Goal: Transaction & Acquisition: Subscribe to service/newsletter

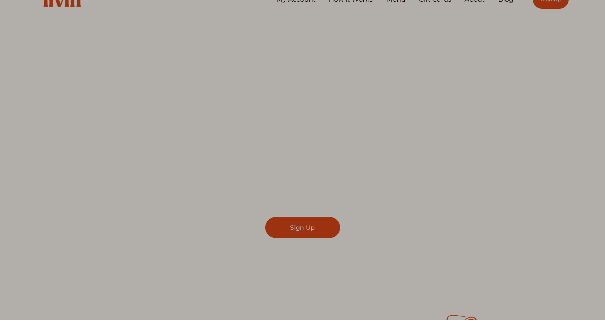
scroll to position [22, 0]
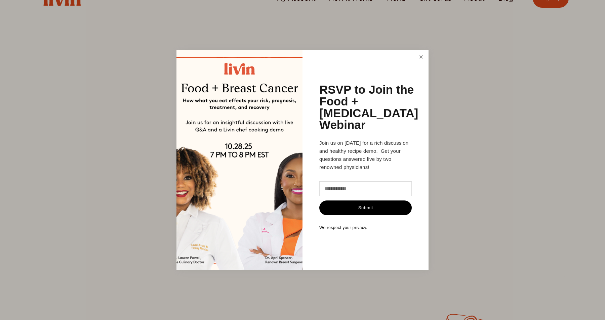
click at [420, 57] on link "Close" at bounding box center [421, 57] width 13 height 12
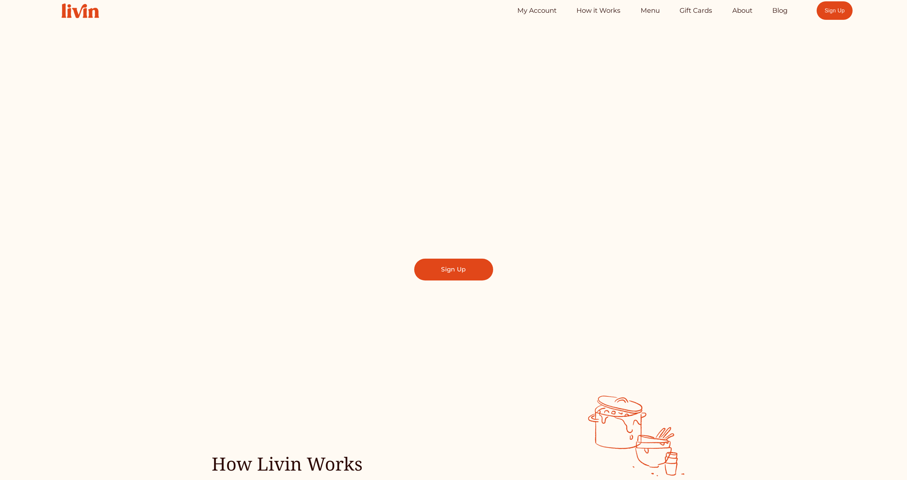
scroll to position [0, 0]
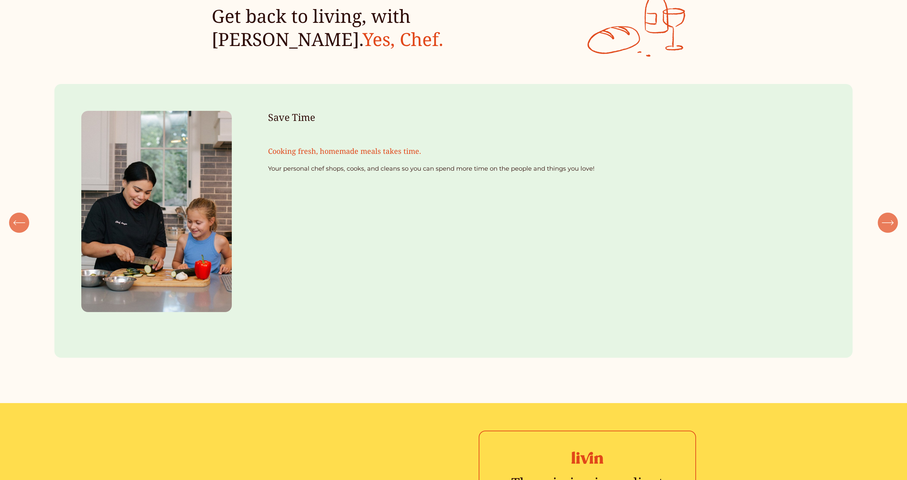
scroll to position [947, 0]
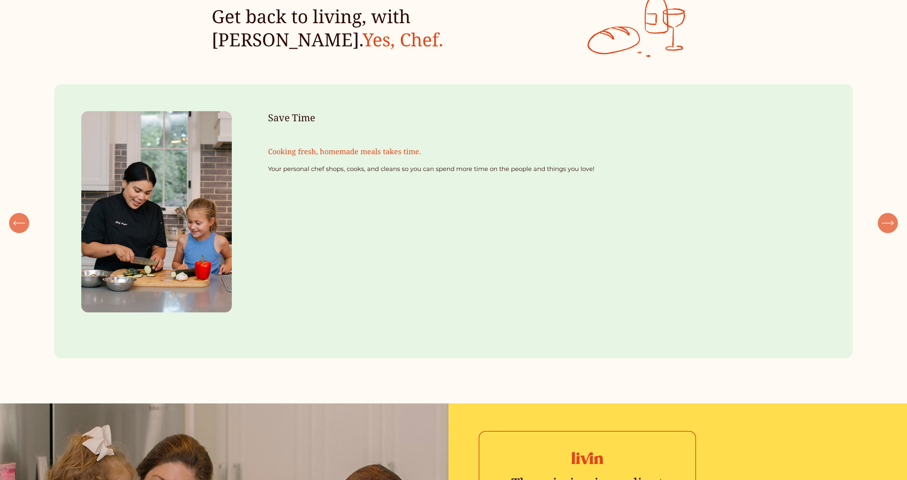
click at [893, 226] on icon "\a \a \a Next\a \a" at bounding box center [888, 223] width 12 height 12
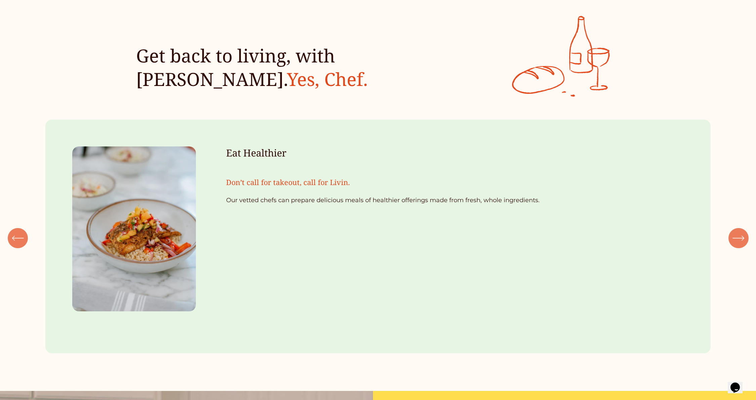
scroll to position [935, 0]
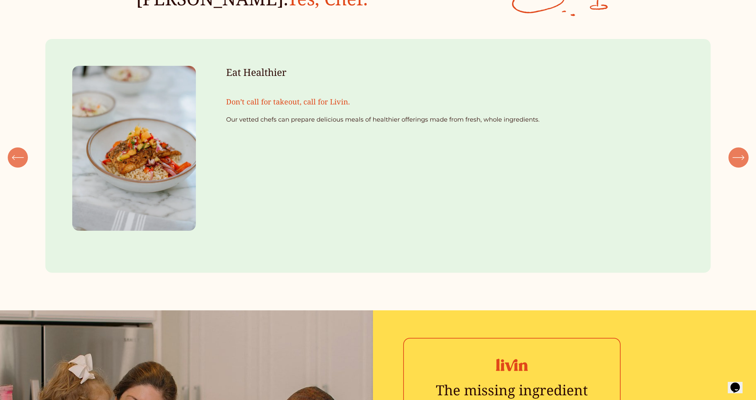
click at [741, 158] on icon "\a \a \a Next\a \a" at bounding box center [737, 158] width 11 height 0
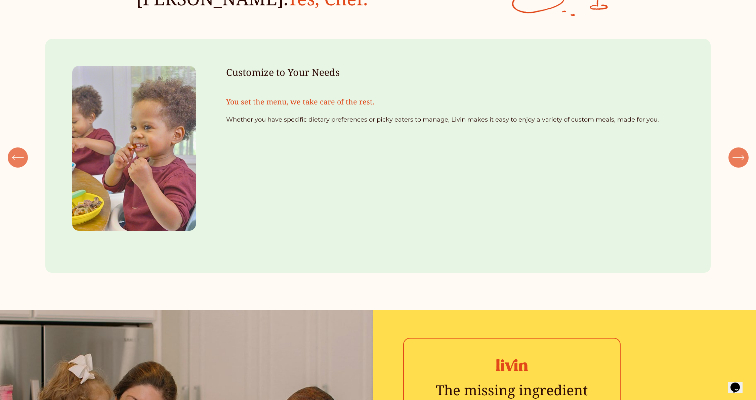
click at [741, 158] on icon "\a \a \a Next\a \a" at bounding box center [737, 158] width 11 height 0
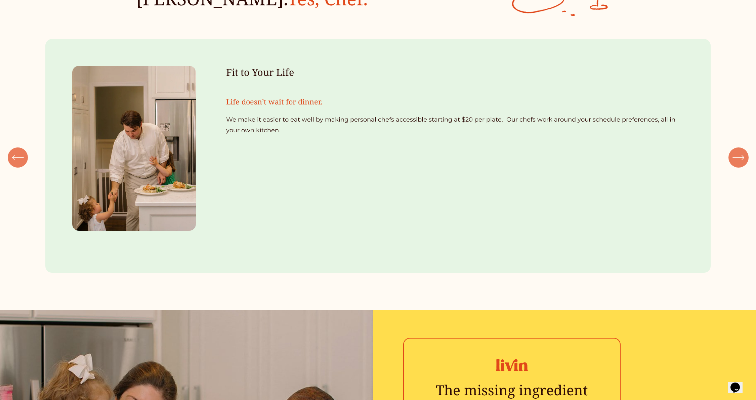
click at [741, 158] on icon "\a \a \a Next\a \a" at bounding box center [737, 158] width 11 height 0
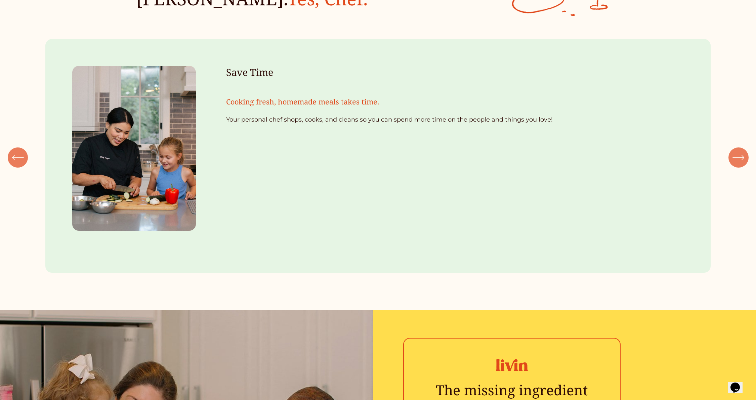
click at [741, 158] on icon "\a \a \a Next\a \a" at bounding box center [737, 158] width 11 height 0
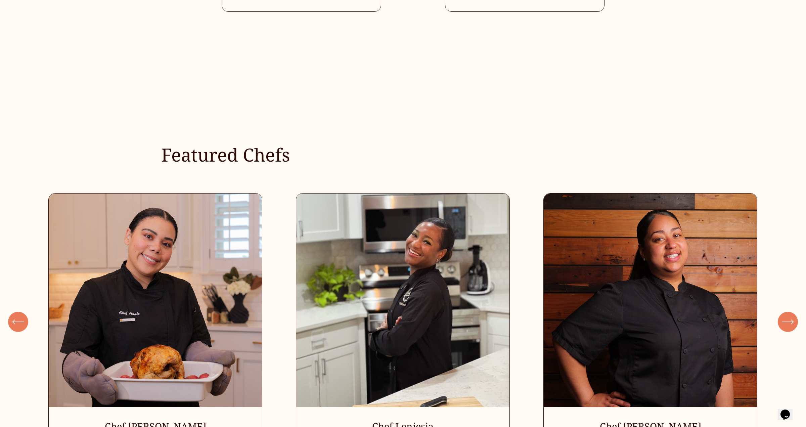
scroll to position [2213, 0]
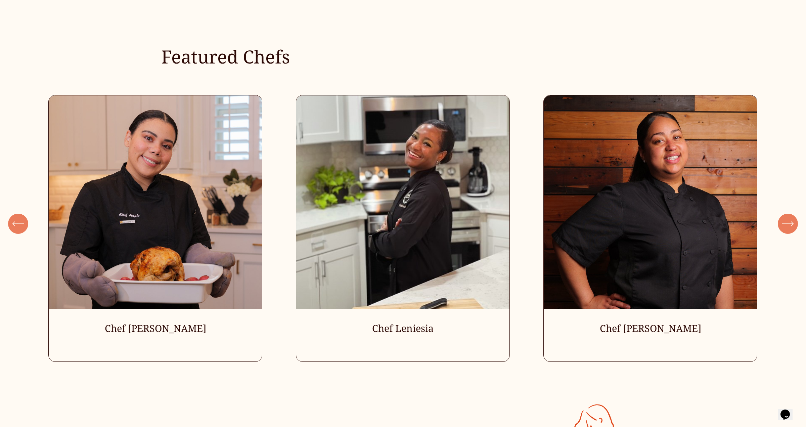
click at [161, 193] on ul "Chef Angie Chef Leniesia" at bounding box center [402, 228] width 709 height 267
click at [154, 254] on ul "Chef Angie Chef Leniesia" at bounding box center [402, 228] width 709 height 267
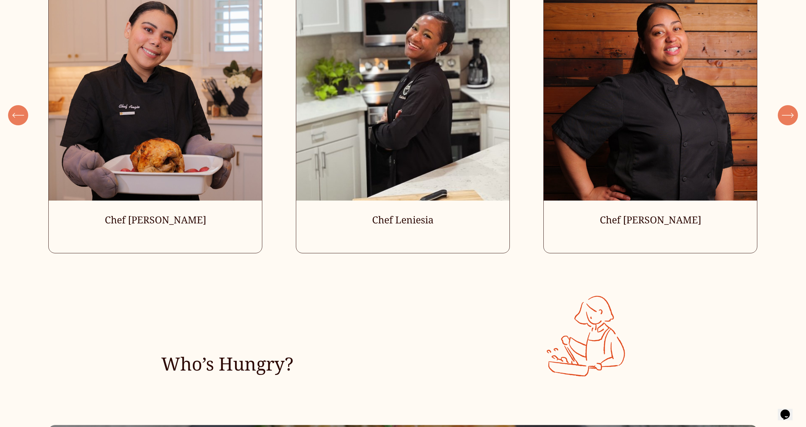
scroll to position [2342, 0]
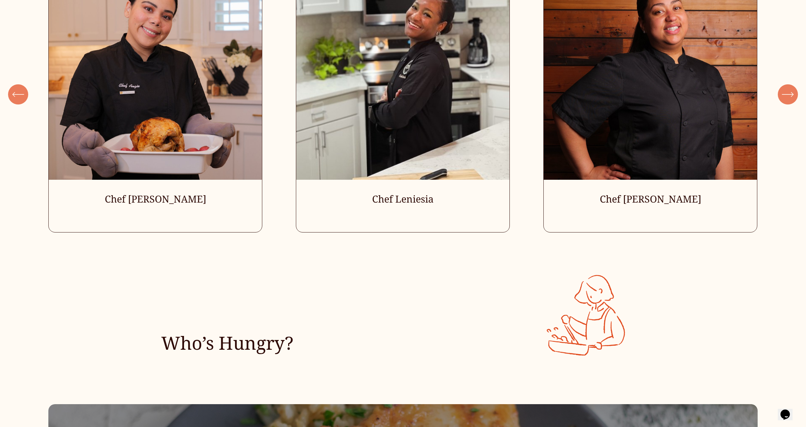
click at [162, 173] on ul "Chef Angie Chef Leniesia" at bounding box center [402, 99] width 709 height 267
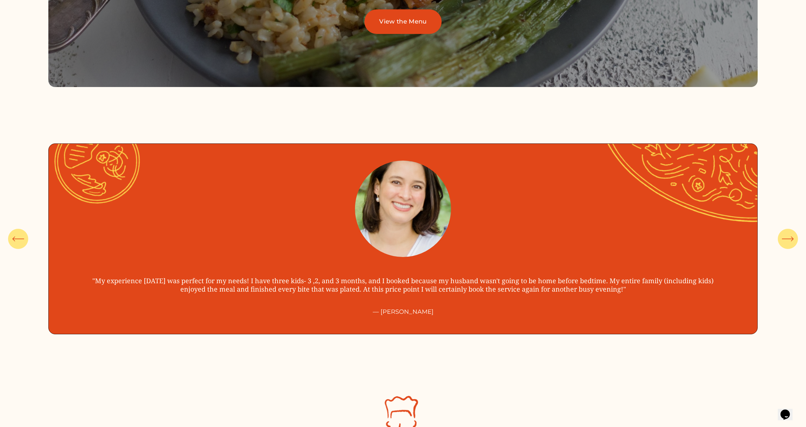
scroll to position [3000, 0]
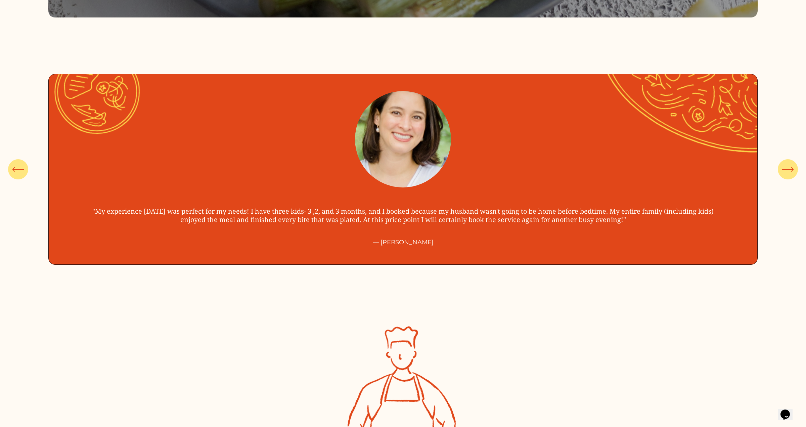
click at [789, 172] on icon "\a \a \a Next\a \a" at bounding box center [788, 169] width 12 height 12
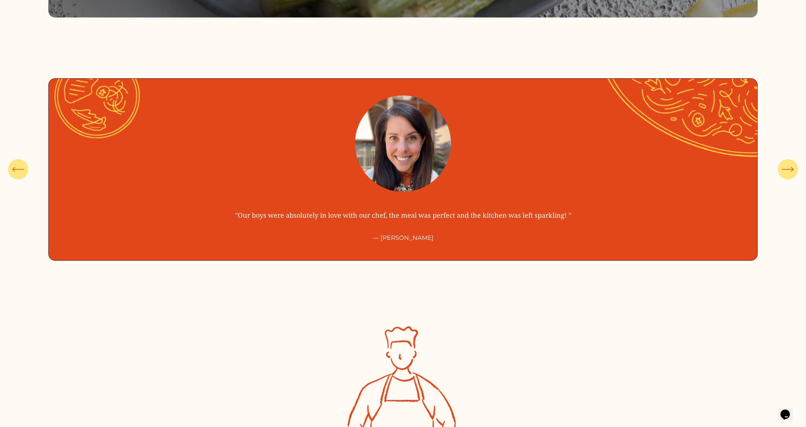
click at [789, 172] on icon "\a \a \a Next\a \a" at bounding box center [788, 169] width 12 height 12
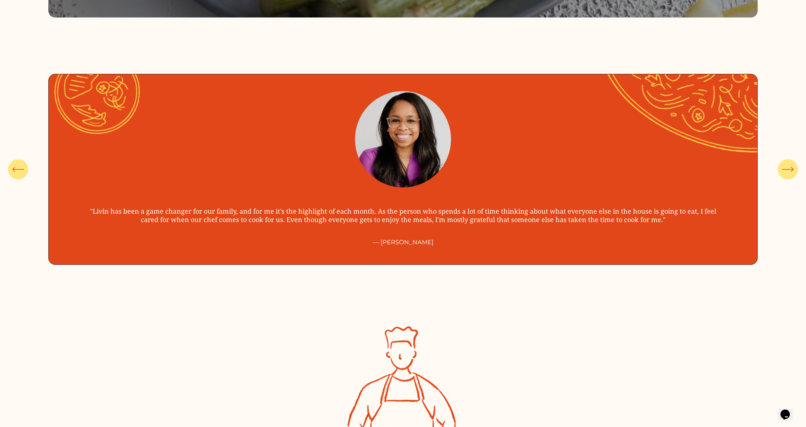
click at [789, 172] on icon "\a \a \a Next\a \a" at bounding box center [788, 169] width 12 height 12
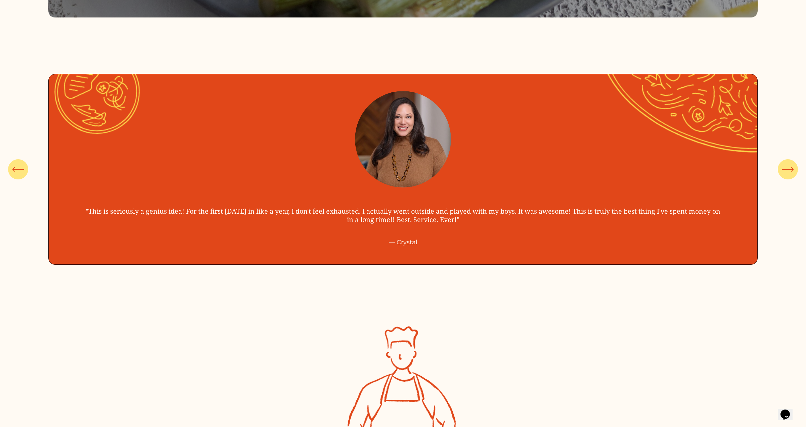
click at [789, 173] on icon "\a \a \a Next\a \a" at bounding box center [788, 169] width 12 height 12
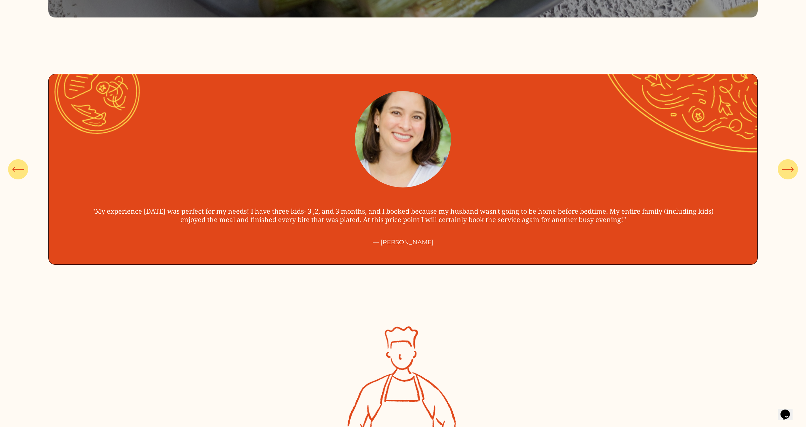
click at [789, 173] on icon "\a \a \a Next\a \a" at bounding box center [788, 169] width 12 height 12
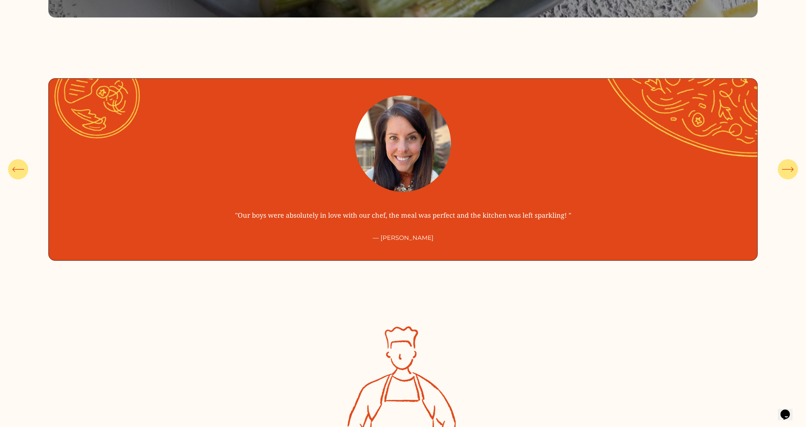
click at [789, 173] on icon "\a \a \a Next\a \a" at bounding box center [788, 169] width 12 height 12
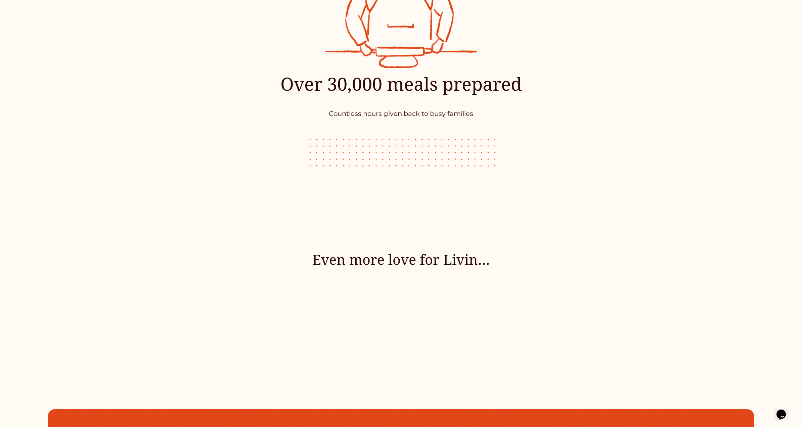
scroll to position [3411, 0]
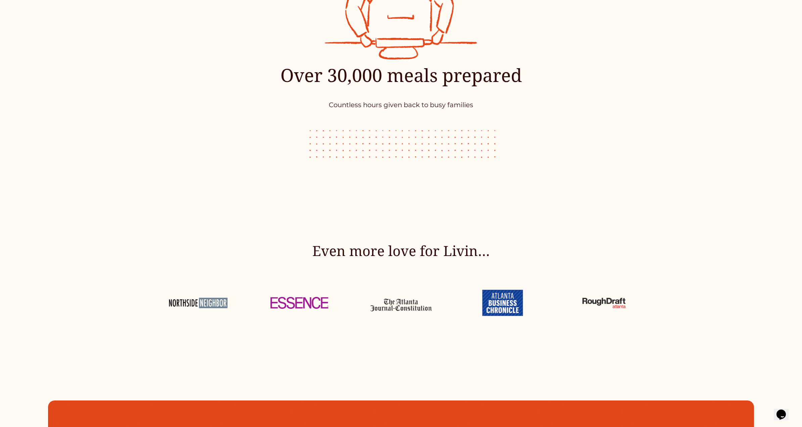
click at [296, 305] on div at bounding box center [300, 303] width 78 height 39
click at [367, 304] on div at bounding box center [401, 303] width 78 height 39
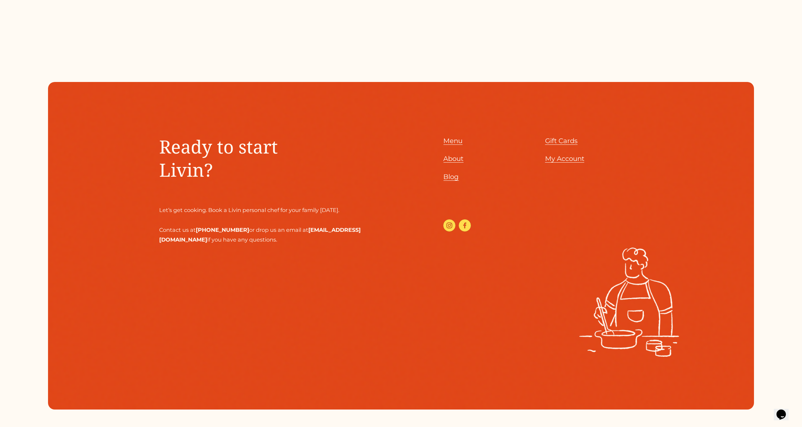
scroll to position [3769, 0]
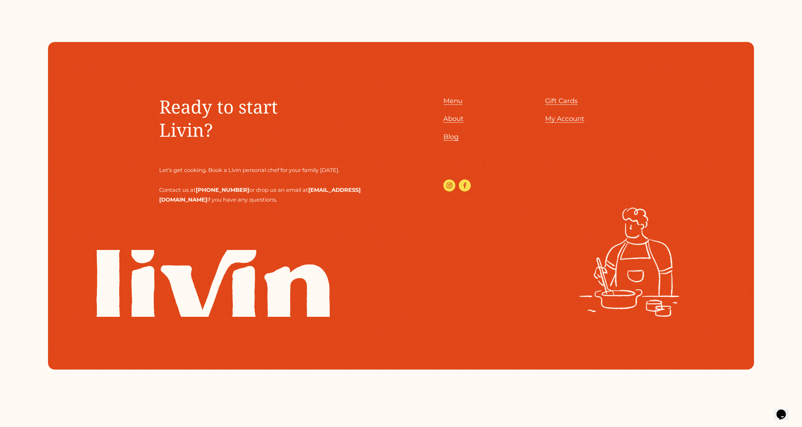
click at [192, 137] on span "Ready to start Livin?" at bounding box center [220, 118] width 123 height 48
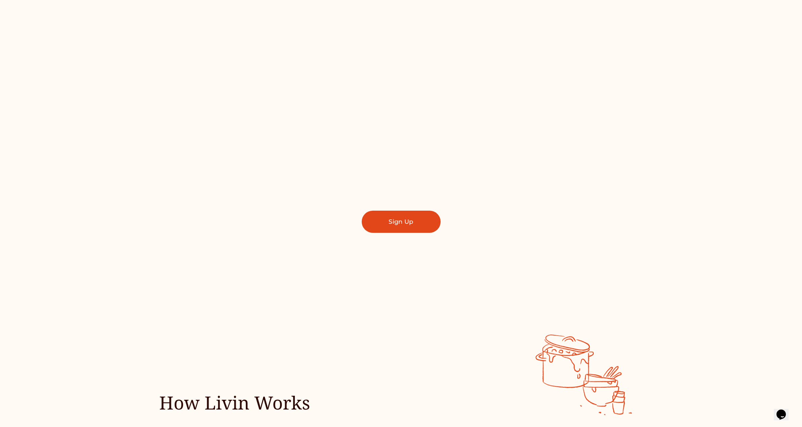
scroll to position [0, 0]
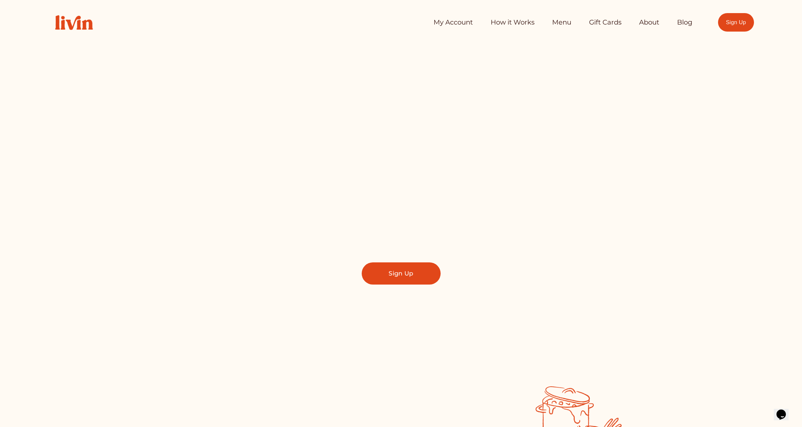
click at [402, 277] on link "Sign Up" at bounding box center [401, 273] width 79 height 22
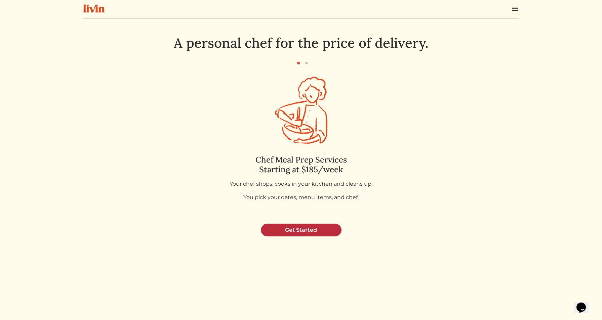
click at [298, 234] on link "Get Started" at bounding box center [301, 230] width 81 height 13
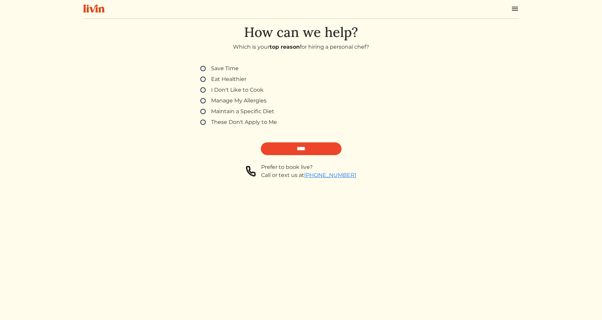
click at [232, 70] on label "Save Time" at bounding box center [225, 68] width 28 height 8
click at [232, 80] on label "Eat Healthier" at bounding box center [228, 79] width 35 height 8
click at [328, 175] on link "404-917-0203" at bounding box center [330, 175] width 52 height 6
click at [311, 148] on input "****" at bounding box center [301, 148] width 81 height 13
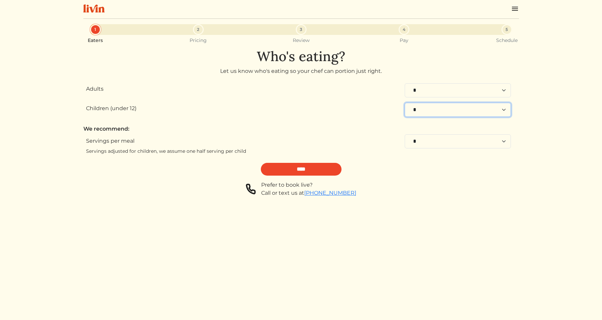
click at [435, 105] on select "* * * * * * * * * * **" at bounding box center [457, 110] width 106 height 14
select select "*"
click at [404, 103] on select "* * * * * * * * * * **" at bounding box center [457, 110] width 106 height 14
select select "*"
click at [308, 166] on input "****" at bounding box center [301, 169] width 81 height 13
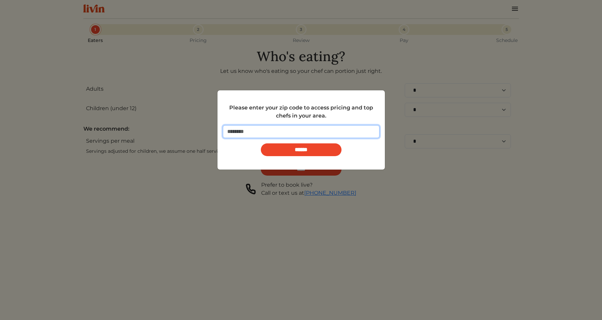
click at [287, 130] on input "number" at bounding box center [301, 131] width 157 height 13
click at [373, 129] on input "***" at bounding box center [301, 131] width 157 height 13
type input "*****"
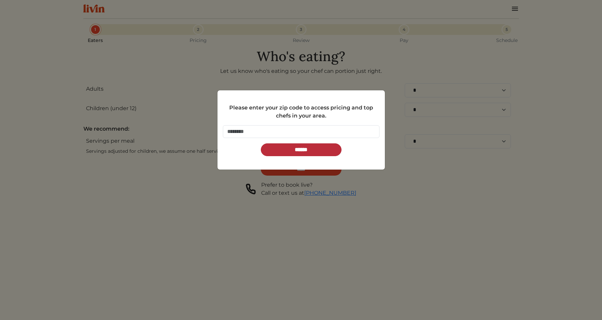
click at [314, 143] on input "******" at bounding box center [301, 149] width 81 height 13
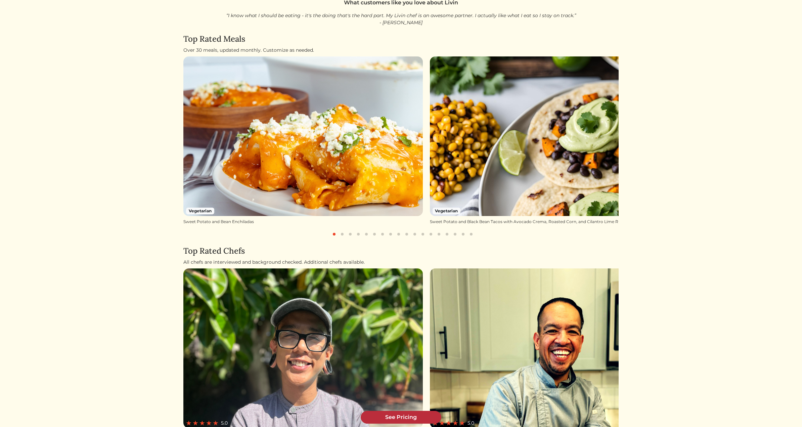
scroll to position [79, 0]
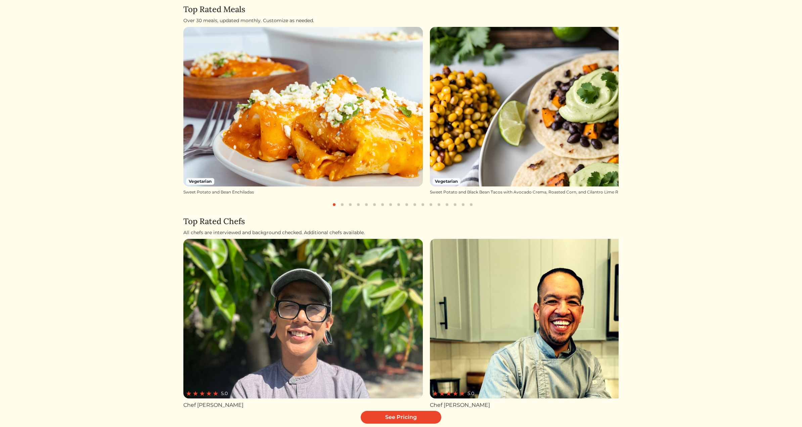
click at [343, 205] on button "button" at bounding box center [342, 205] width 8 height 8
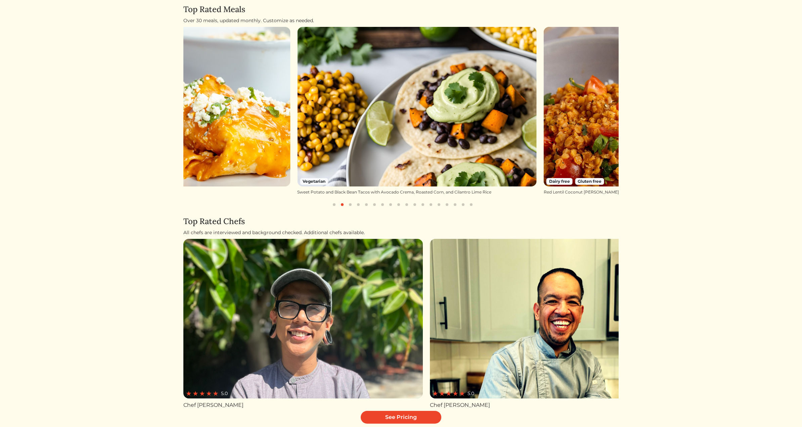
click at [353, 206] on button "button" at bounding box center [350, 205] width 8 height 8
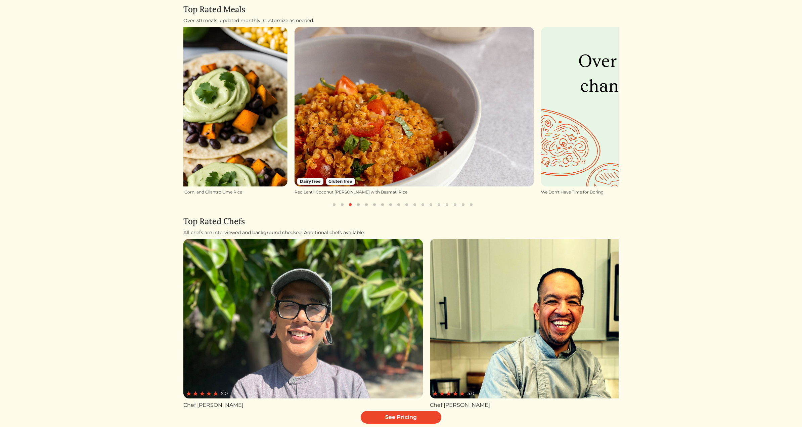
click at [359, 206] on button "button" at bounding box center [358, 205] width 8 height 8
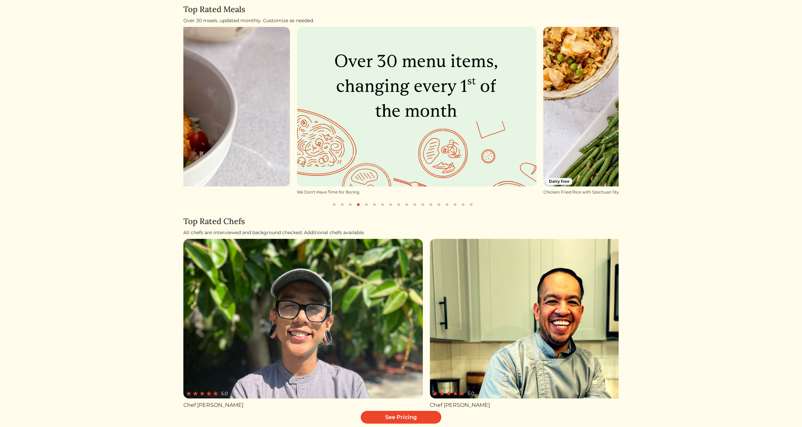
click at [370, 206] on button "button" at bounding box center [366, 205] width 8 height 8
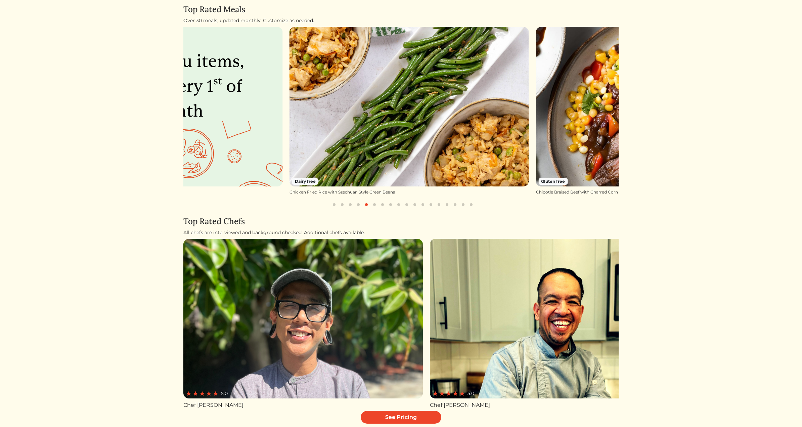
click at [374, 206] on button "button" at bounding box center [375, 205] width 8 height 8
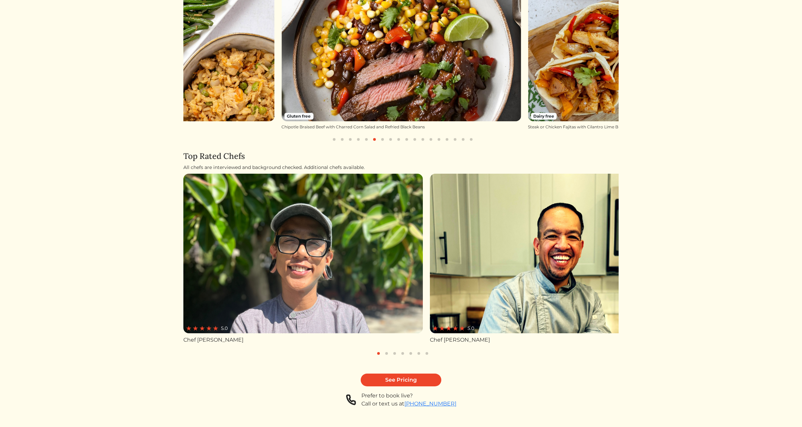
scroll to position [151, 0]
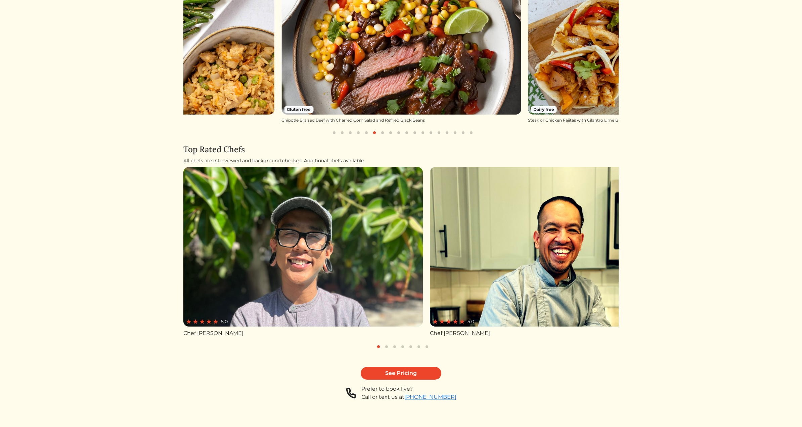
click at [374, 294] on img at bounding box center [303, 247] width 240 height 160
click at [386, 320] on button "button" at bounding box center [387, 347] width 8 height 8
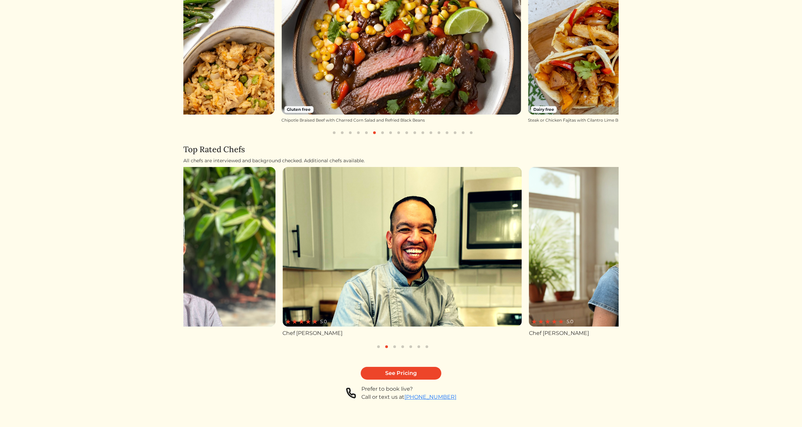
click at [386, 320] on button "button" at bounding box center [387, 347] width 8 height 8
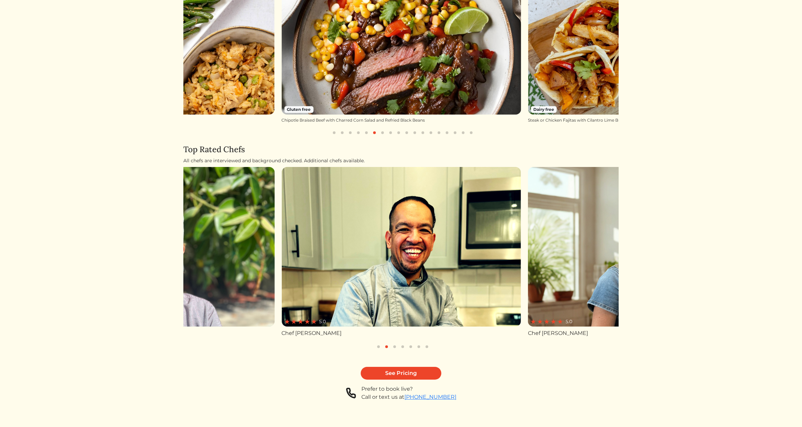
click at [393, 320] on button "button" at bounding box center [395, 347] width 8 height 8
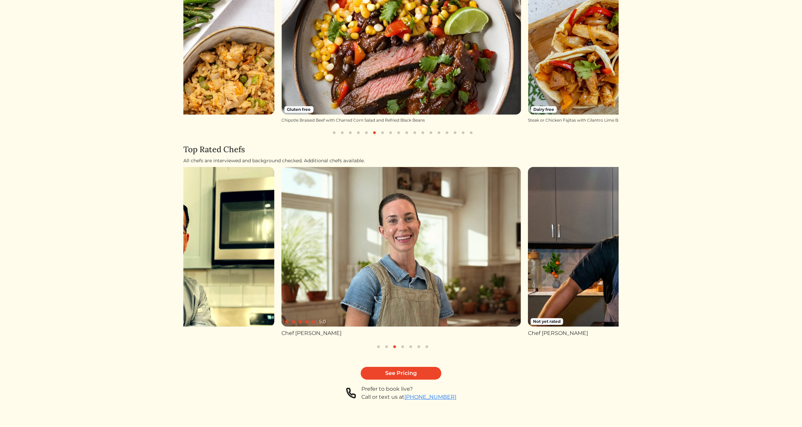
click at [405, 320] on button "button" at bounding box center [403, 347] width 8 height 8
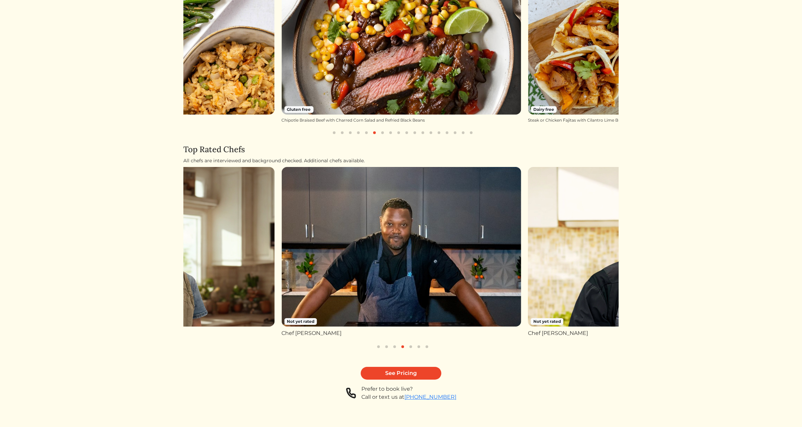
click at [414, 320] on button "button" at bounding box center [411, 347] width 8 height 8
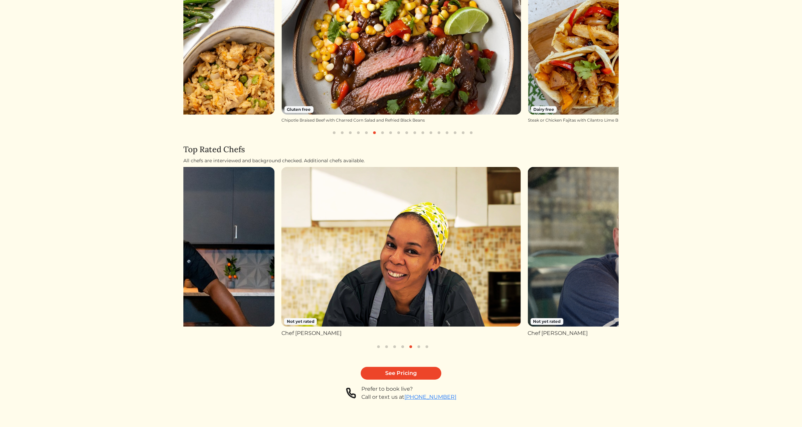
click at [421, 320] on button "button" at bounding box center [419, 347] width 8 height 8
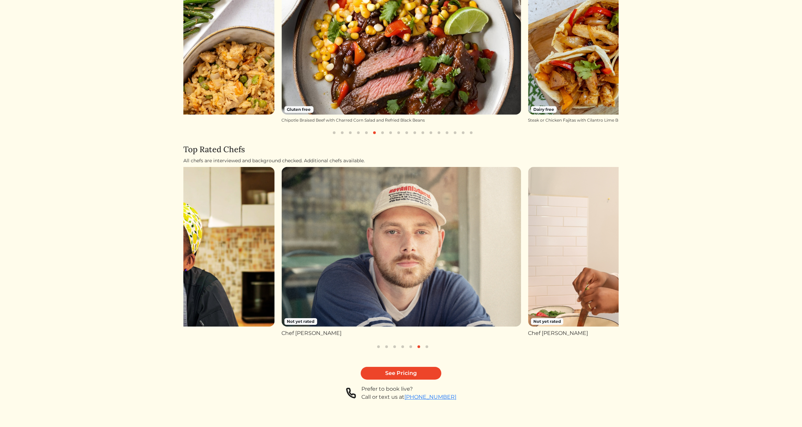
click at [426, 320] on button "button" at bounding box center [427, 347] width 8 height 8
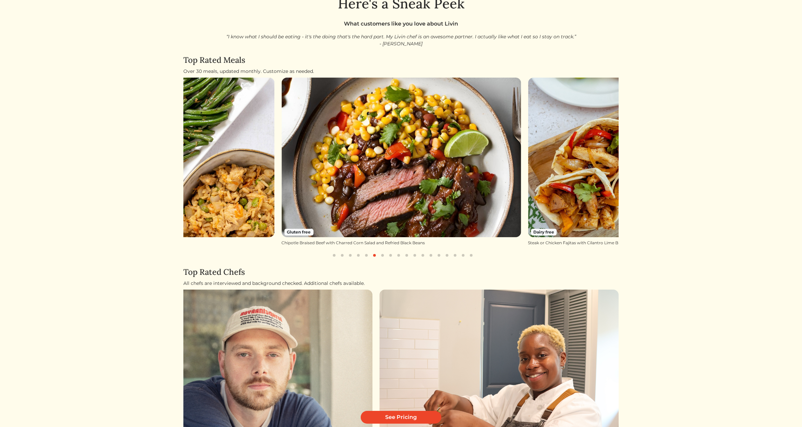
scroll to position [0, 0]
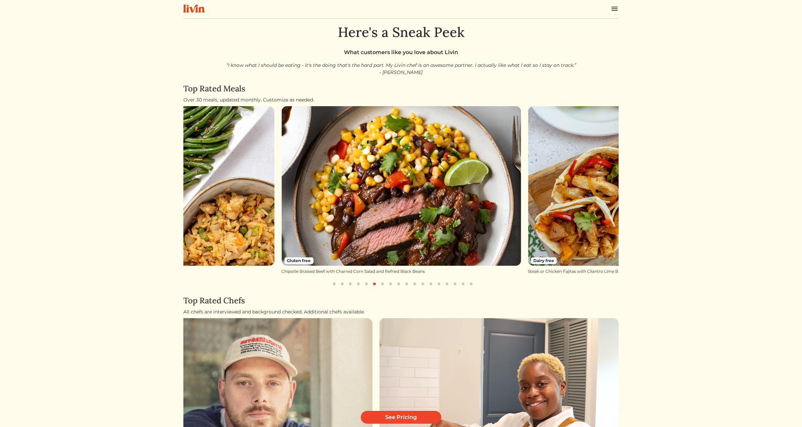
click at [193, 7] on img at bounding box center [193, 8] width 21 height 8
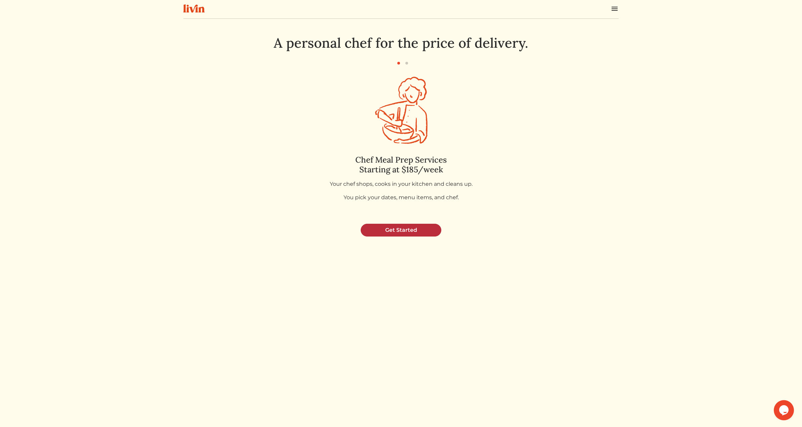
click at [407, 231] on link "Get Started" at bounding box center [401, 230] width 81 height 13
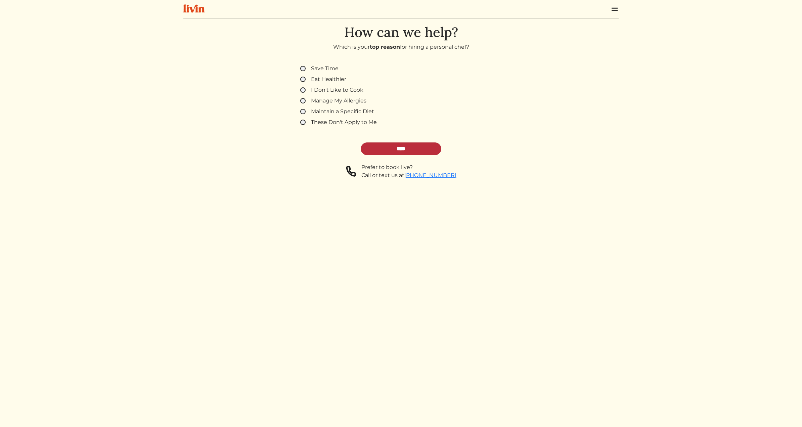
click at [412, 144] on input "****" at bounding box center [401, 148] width 81 height 13
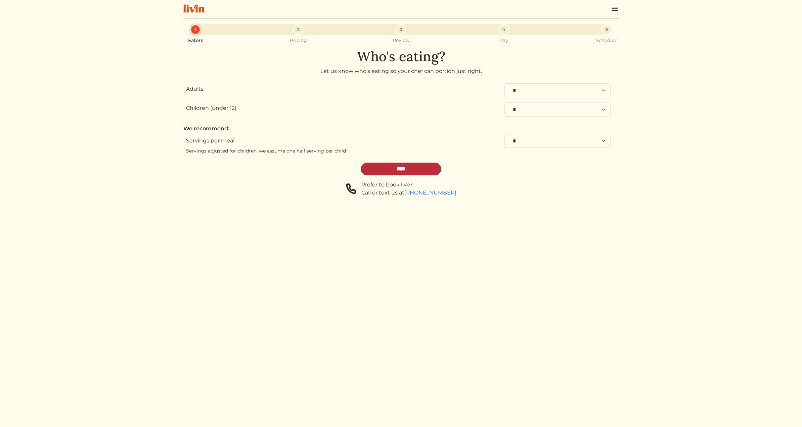
click at [409, 174] on input "****" at bounding box center [401, 169] width 81 height 13
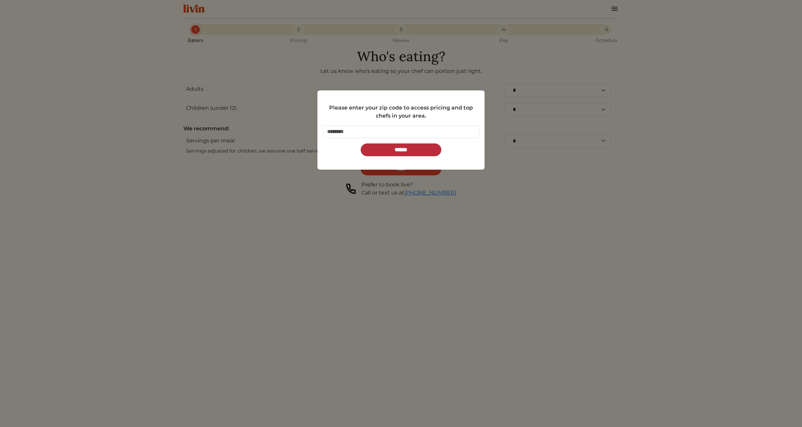
click at [408, 148] on input "******" at bounding box center [401, 149] width 81 height 13
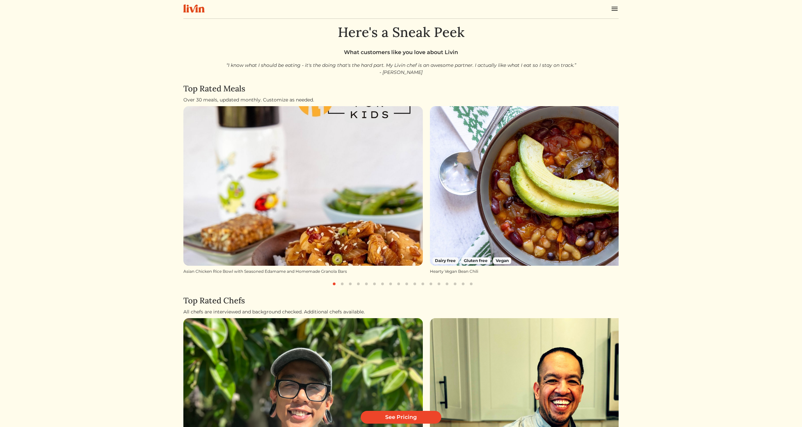
scroll to position [157, 0]
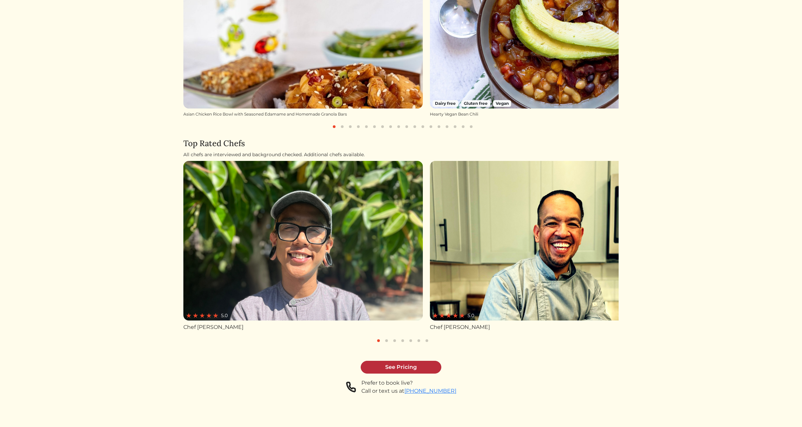
click at [429, 369] on link "See Pricing" at bounding box center [401, 367] width 81 height 13
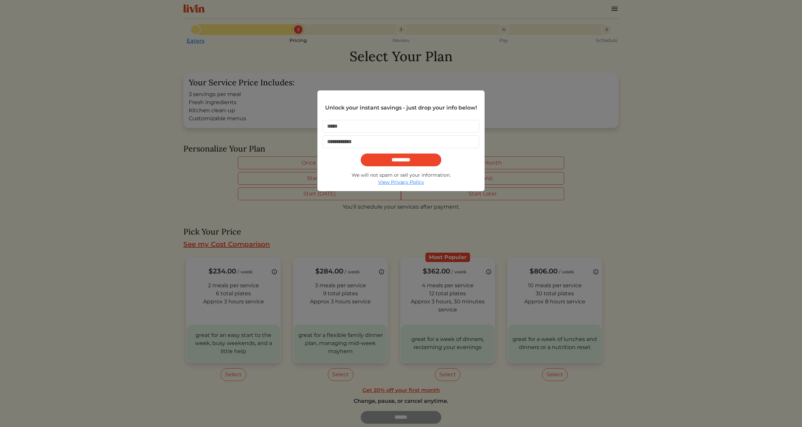
click at [530, 142] on div "Unlock your instant savings - just drop your info below! ********* We will not …" at bounding box center [401, 213] width 802 height 427
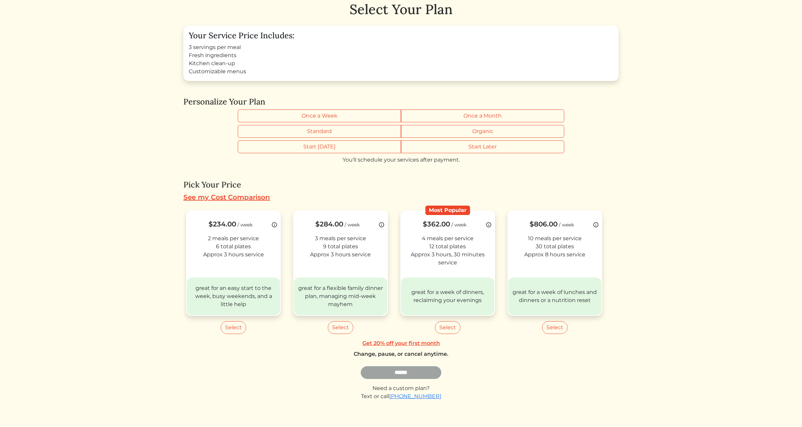
scroll to position [49, 0]
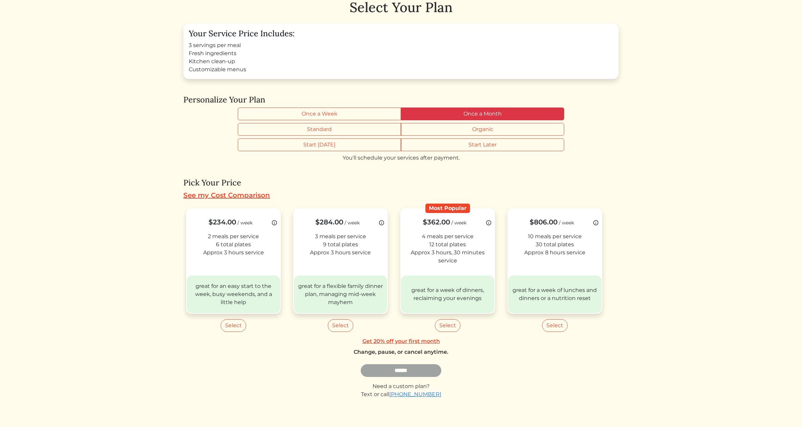
click at [490, 111] on label "Once a Month" at bounding box center [482, 113] width 163 height 13
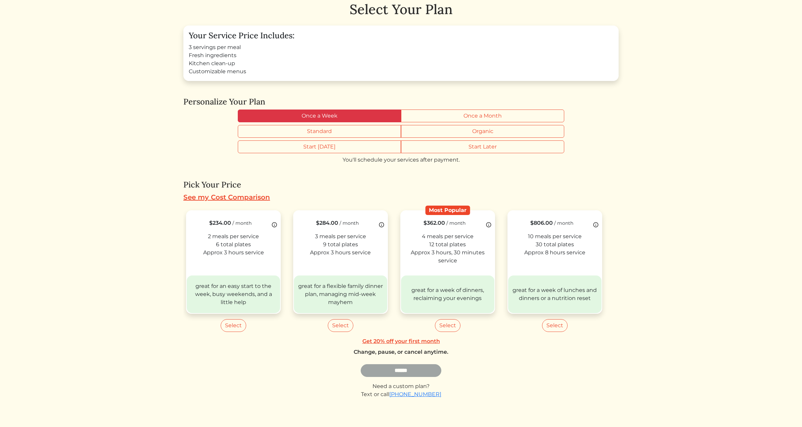
click at [358, 112] on label "Once a Week" at bounding box center [319, 116] width 163 height 13
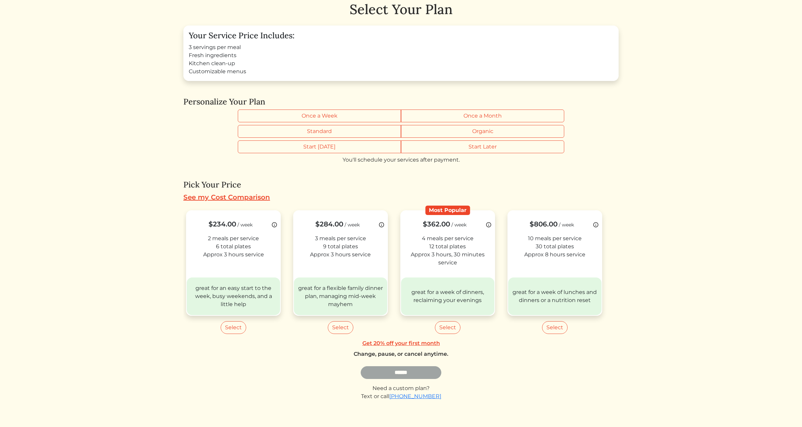
scroll to position [49, 0]
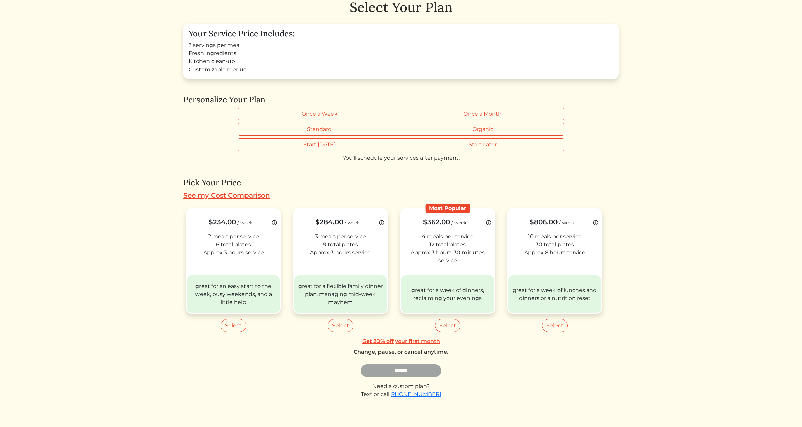
click at [422, 339] on link "Get 20% off your first month" at bounding box center [400, 341] width 435 height 8
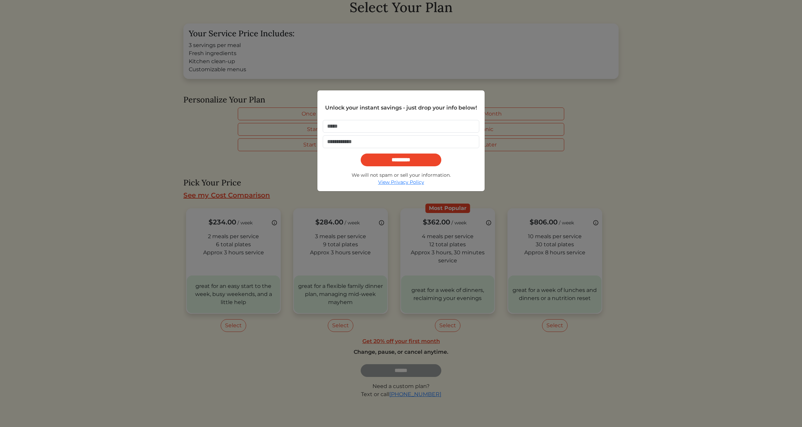
click at [504, 158] on div "Unlock your instant savings - just drop your info below! ********* We will not …" at bounding box center [401, 213] width 802 height 427
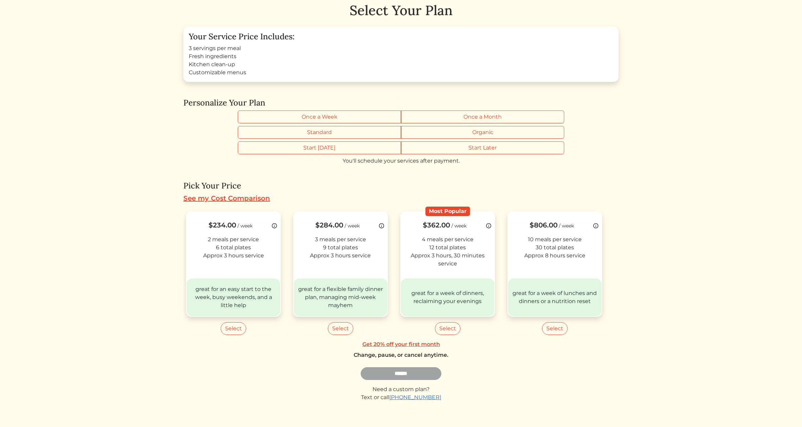
scroll to position [49, 0]
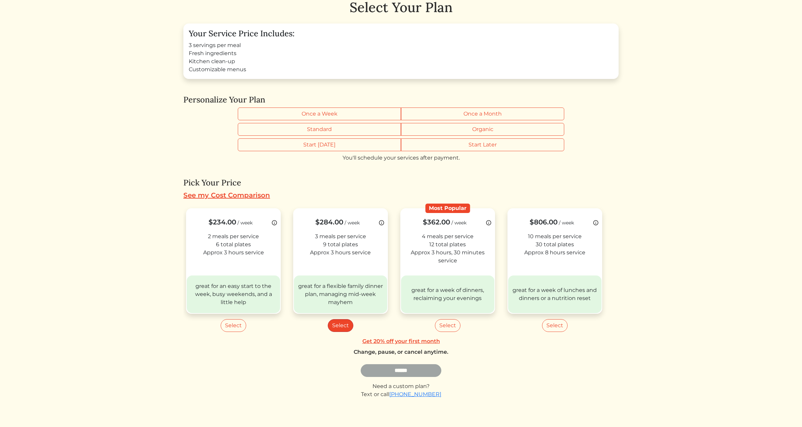
click at [330, 325] on button "Select" at bounding box center [341, 325] width 26 height 13
click at [396, 370] on input "******" at bounding box center [401, 370] width 81 height 12
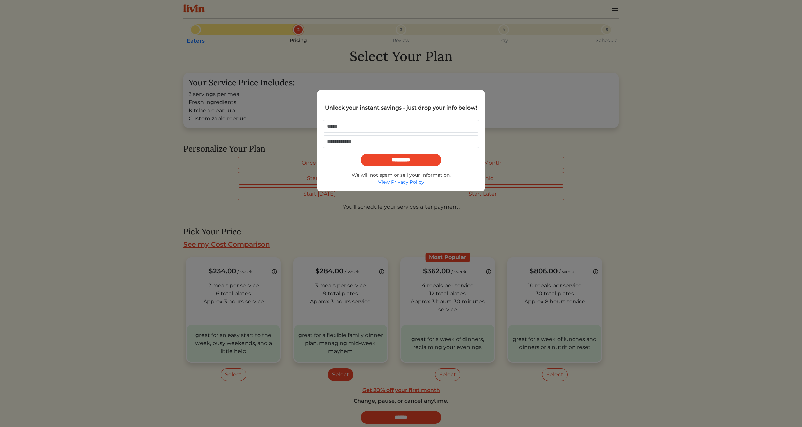
click at [528, 163] on div "Unlock your instant savings - just drop your info below! ********* We will not …" at bounding box center [401, 213] width 802 height 427
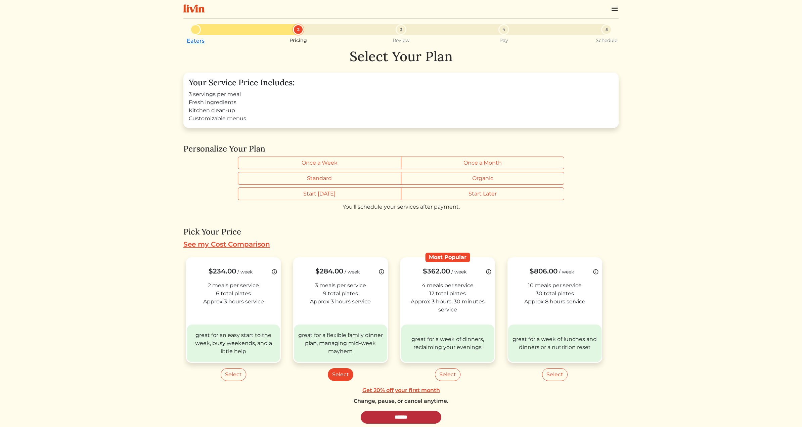
click at [406, 419] on input "******" at bounding box center [401, 417] width 81 height 12
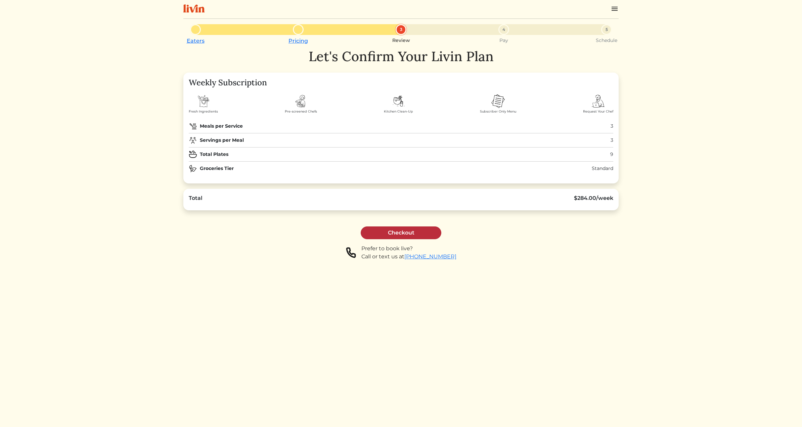
click at [405, 233] on link "Checkout" at bounding box center [401, 232] width 81 height 13
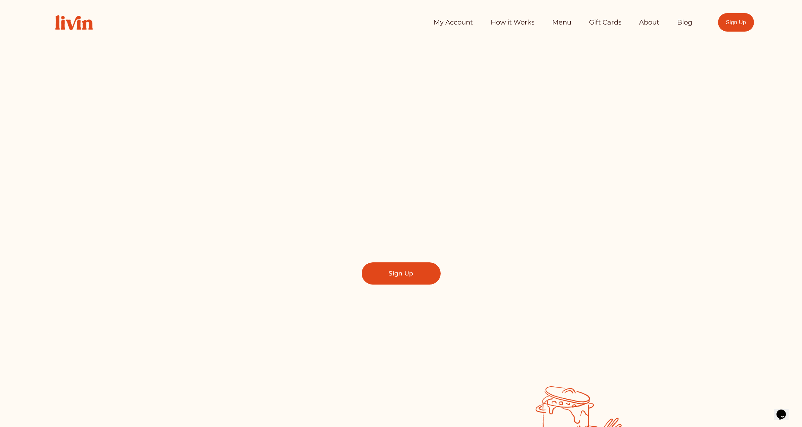
click at [649, 24] on link "About" at bounding box center [649, 22] width 20 height 13
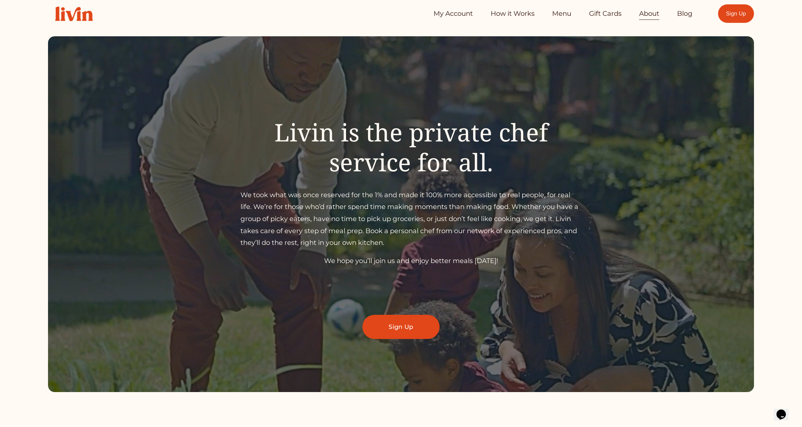
scroll to position [14, 0]
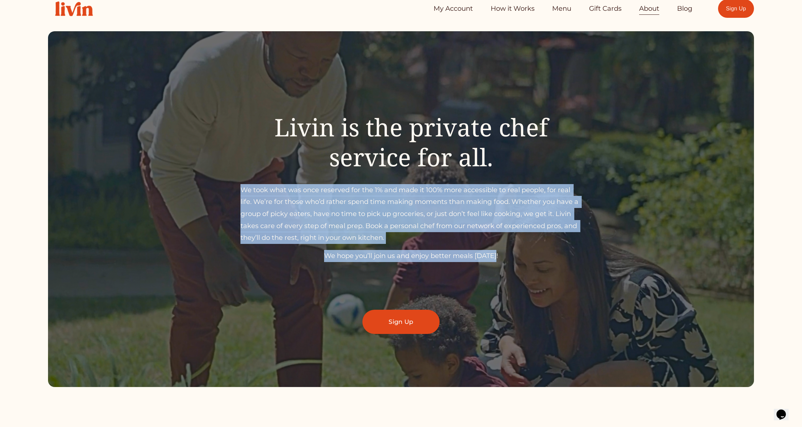
drag, startPoint x: 500, startPoint y: 264, endPoint x: 236, endPoint y: 193, distance: 272.9
click at [236, 193] on div "Livin is the private chef service for all. We took what was once reserved for t…" at bounding box center [401, 209] width 706 height 250
copy div "We took what was once reserved for the 1% and made it 100% more accessible to r…"
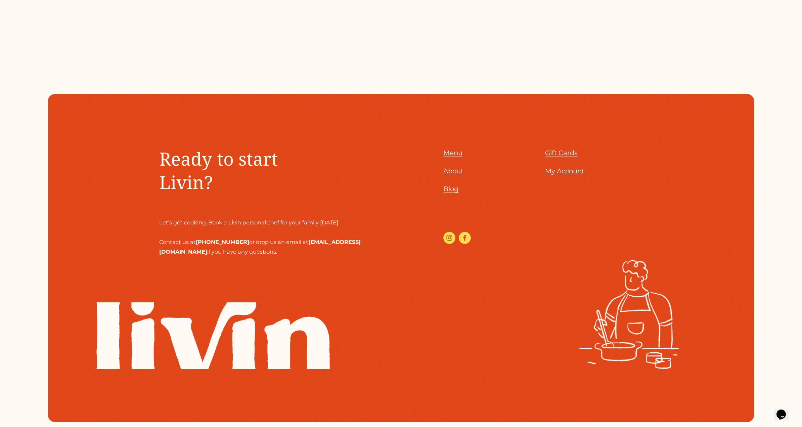
scroll to position [988, 0]
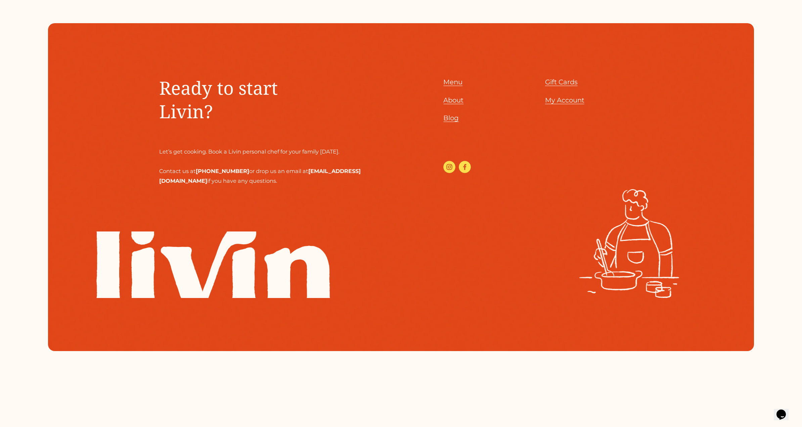
click at [452, 99] on span "About" at bounding box center [453, 100] width 20 height 8
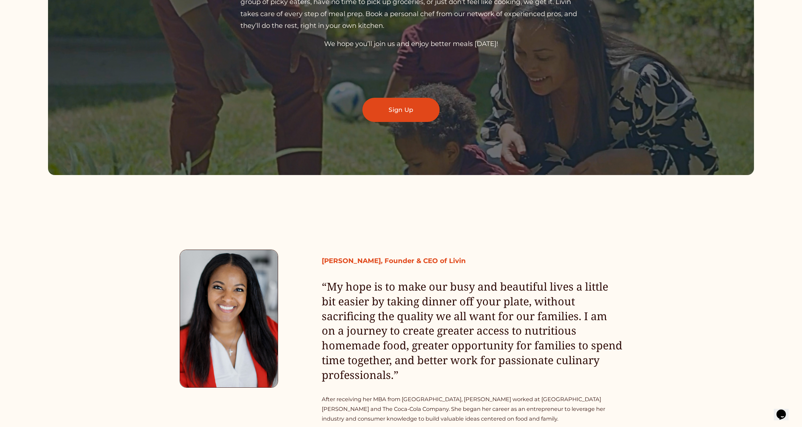
scroll to position [140, 0]
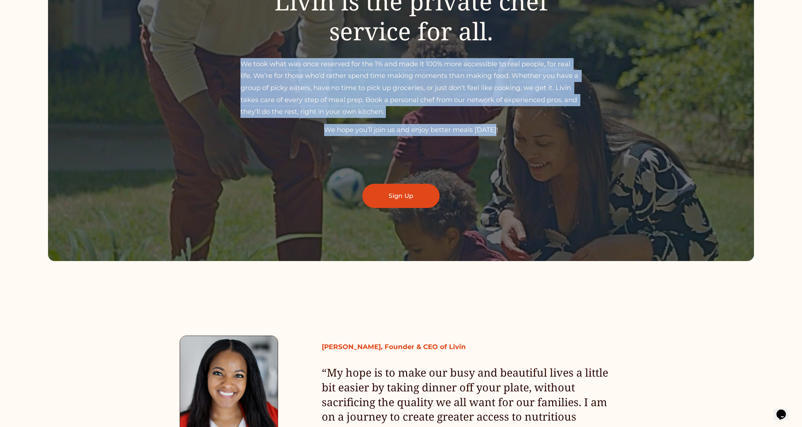
drag, startPoint x: 514, startPoint y: 132, endPoint x: 237, endPoint y: 66, distance: 284.4
click at [237, 66] on div "Livin is the private chef service for all. We took what was once reserved for t…" at bounding box center [401, 83] width 706 height 250
copy div "We took what was once reserved for the 1% and made it 100% more accessible to r…"
